Goal: Find specific page/section: Find specific page/section

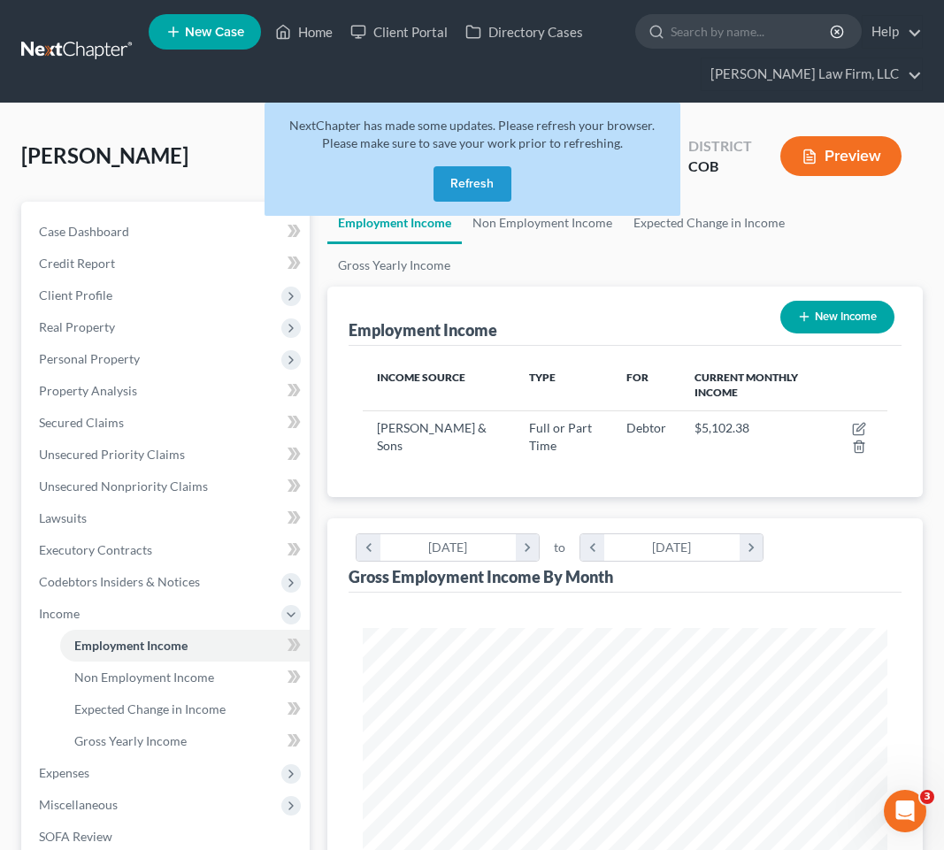
scroll to position [262, 559]
click at [72, 42] on link at bounding box center [77, 51] width 113 height 32
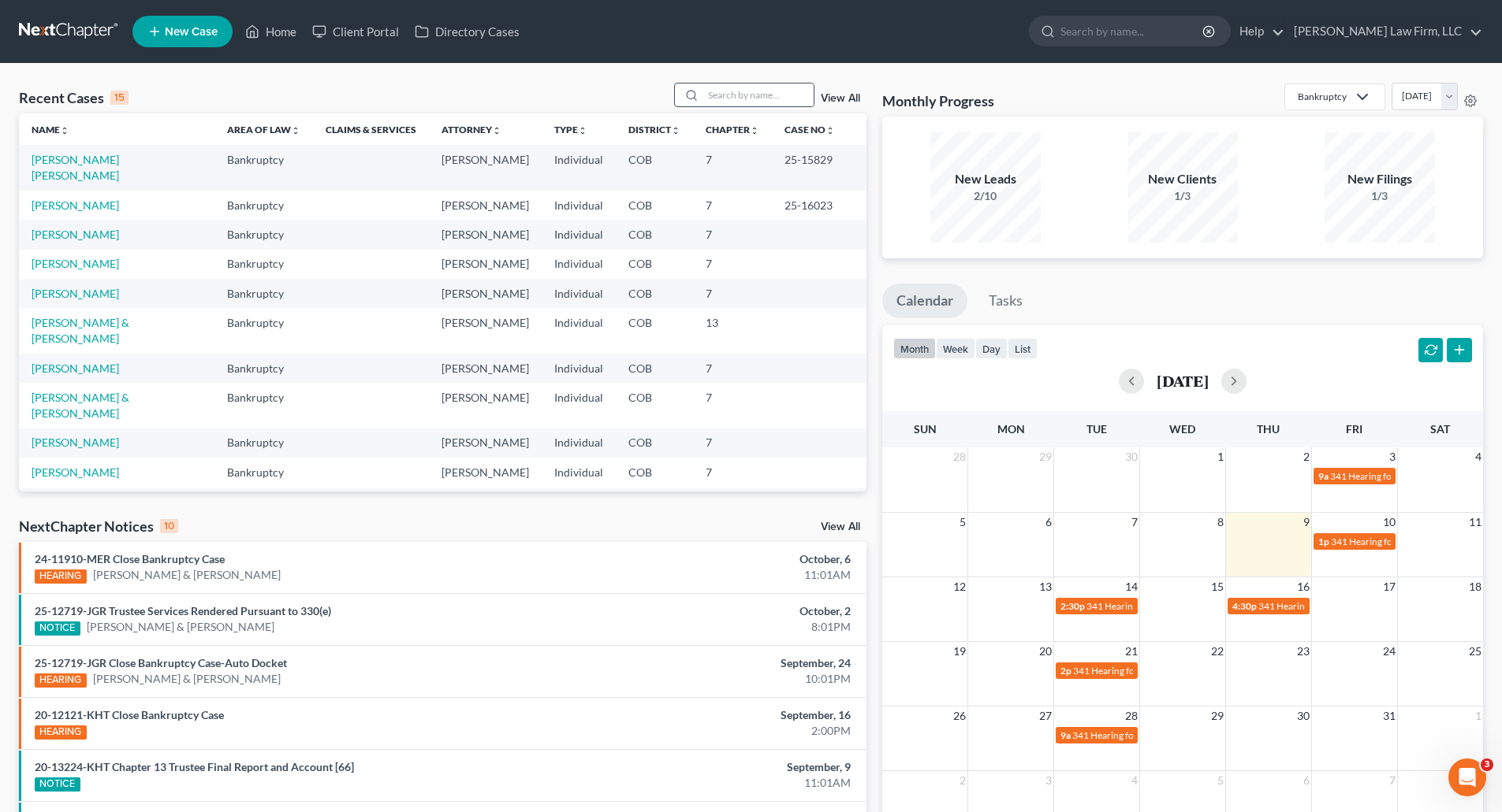
click at [698, 95] on icon at bounding box center [691, 95] width 12 height 12
click at [755, 99] on input "search" at bounding box center [758, 95] width 110 height 23
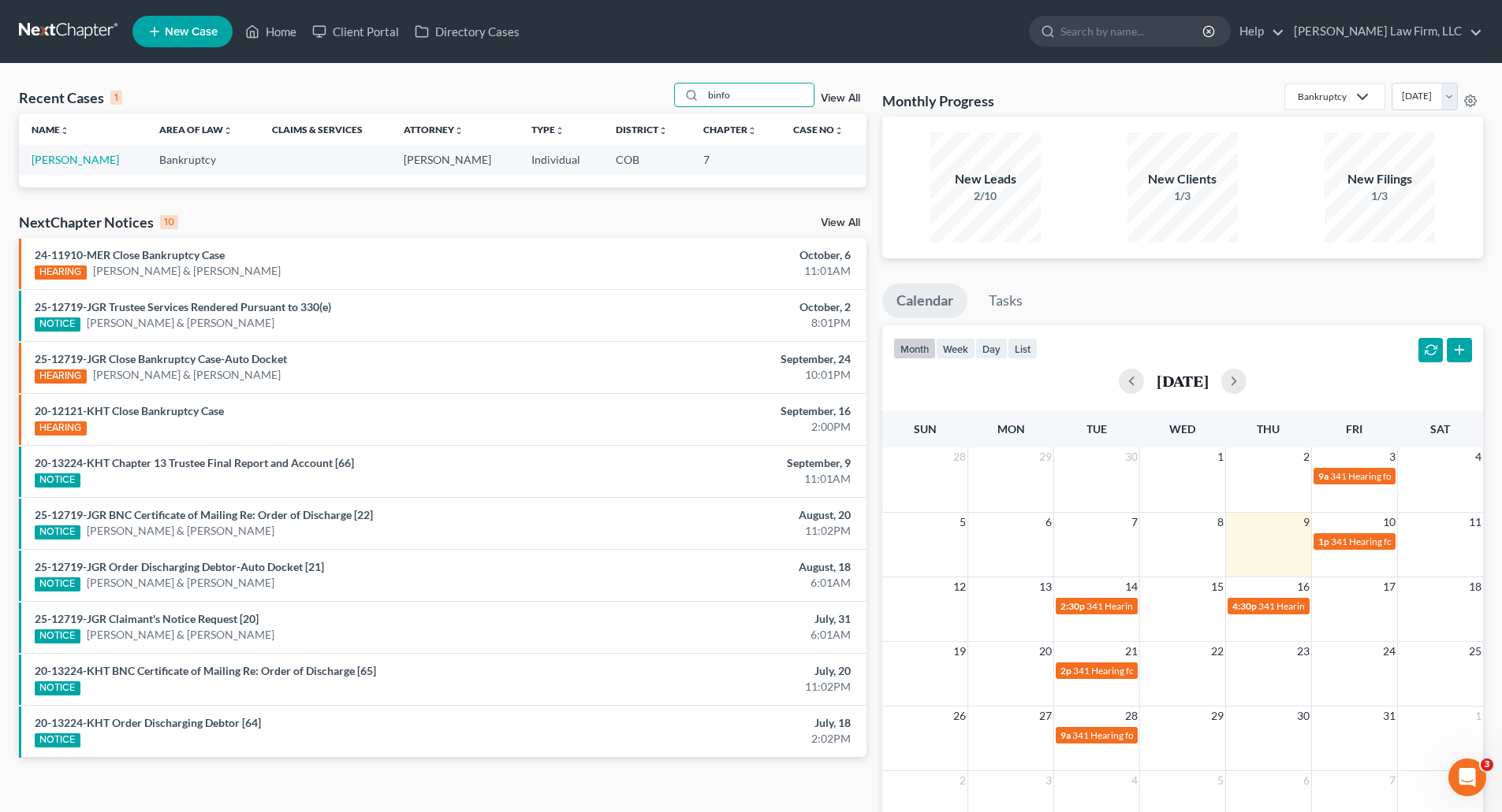
type input "binfo"
click at [93, 161] on link "[PERSON_NAME]" at bounding box center [75, 159] width 87 height 13
